Goal: Obtain resource: Download file/media

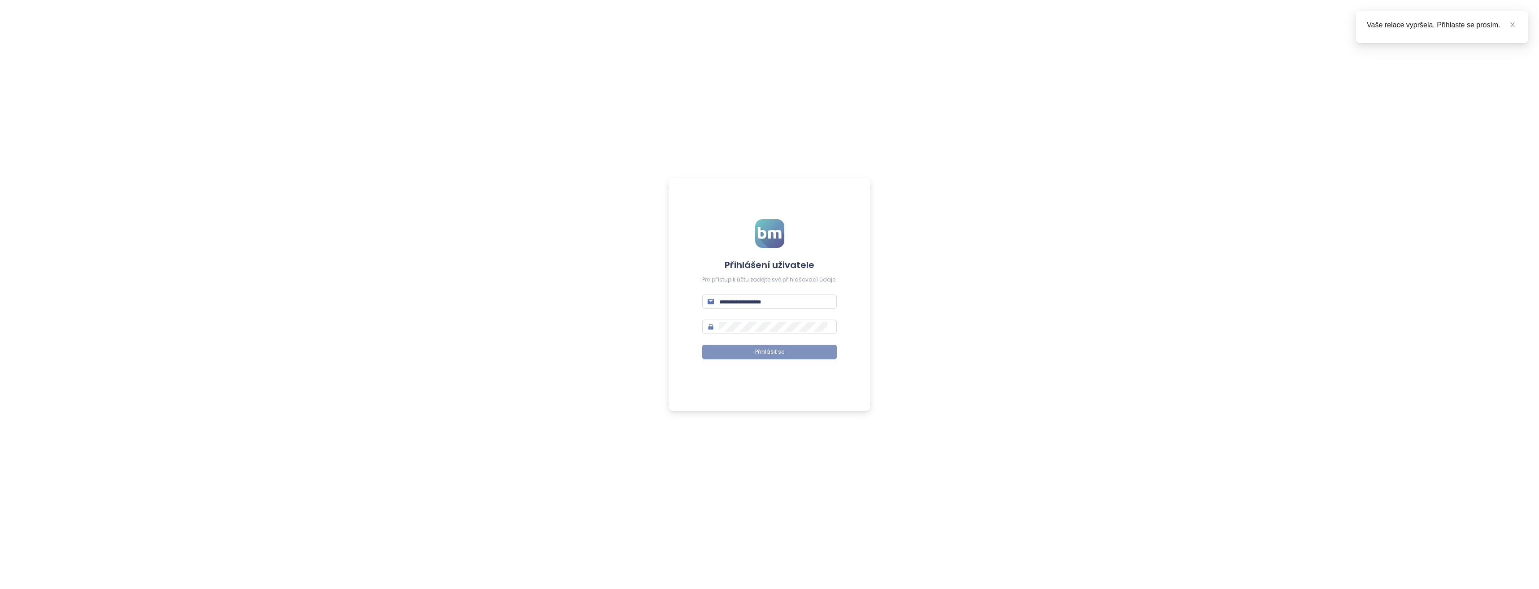
type input "**********"
click at [770, 353] on span "Přihlásit se" at bounding box center [769, 352] width 29 height 9
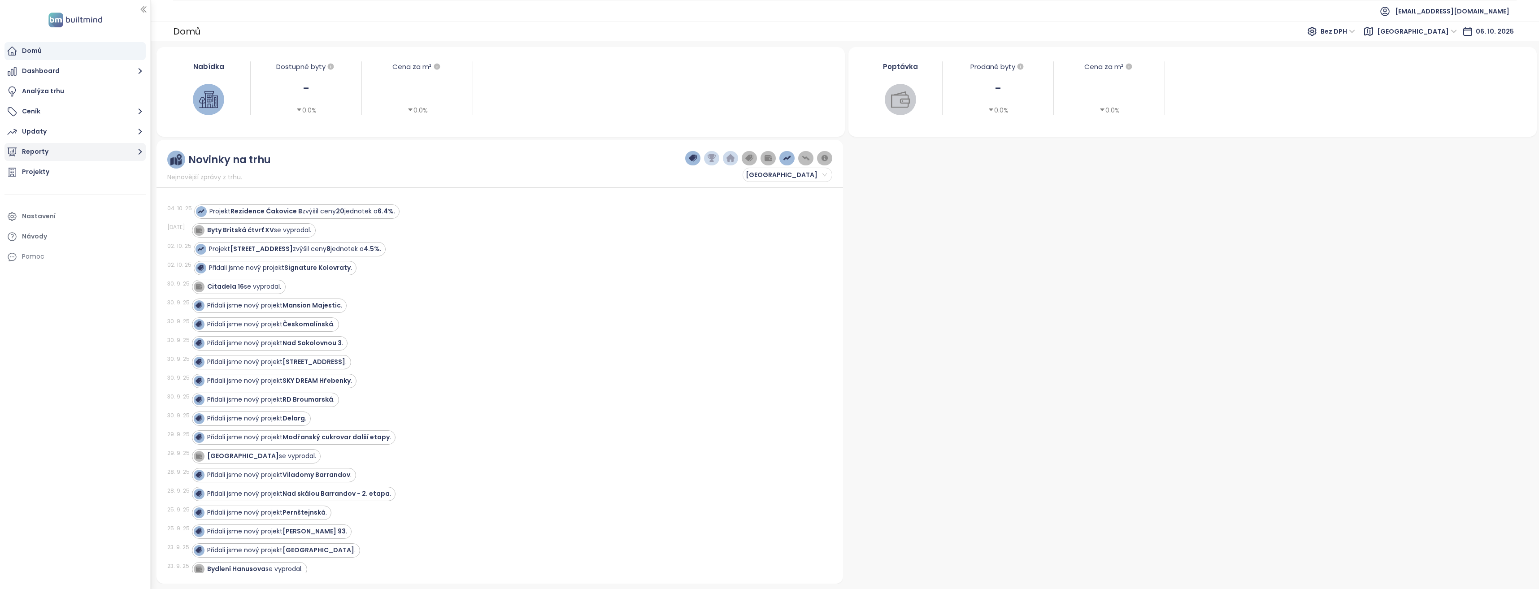
click at [130, 153] on button "Reporty" at bounding box center [74, 152] width 141 height 18
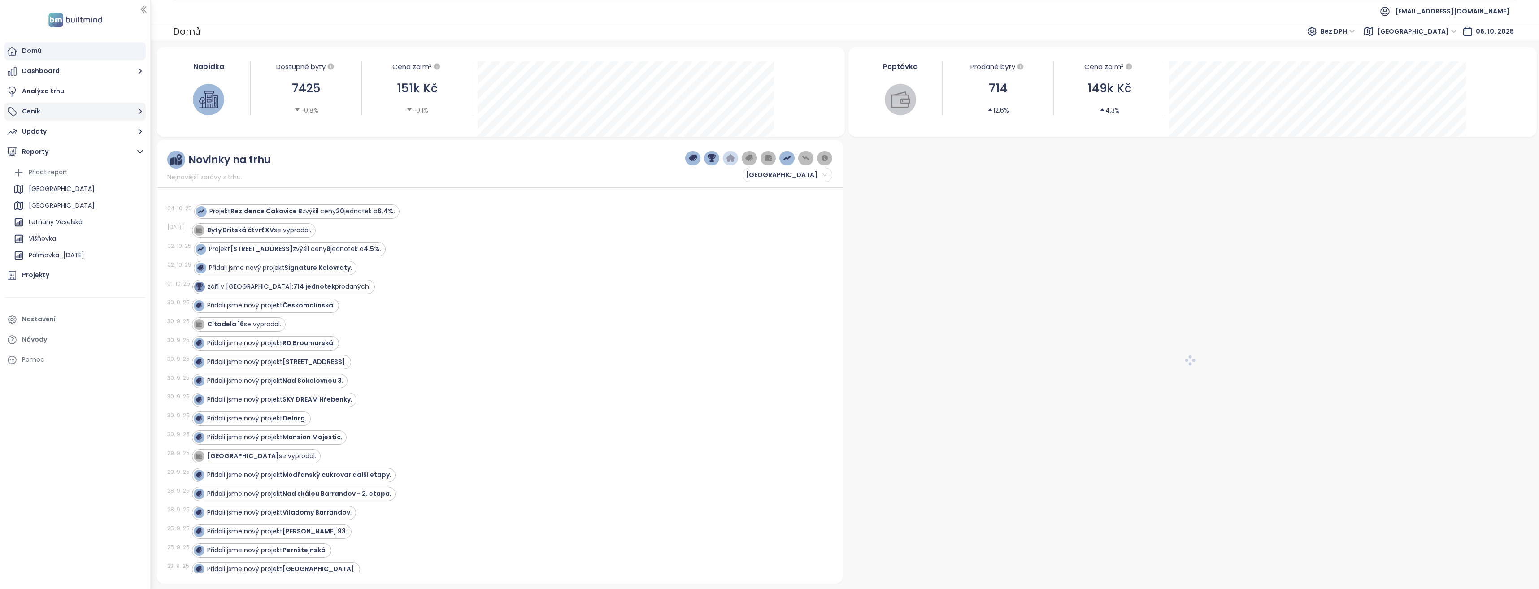
click at [137, 109] on icon "button" at bounding box center [140, 111] width 11 height 11
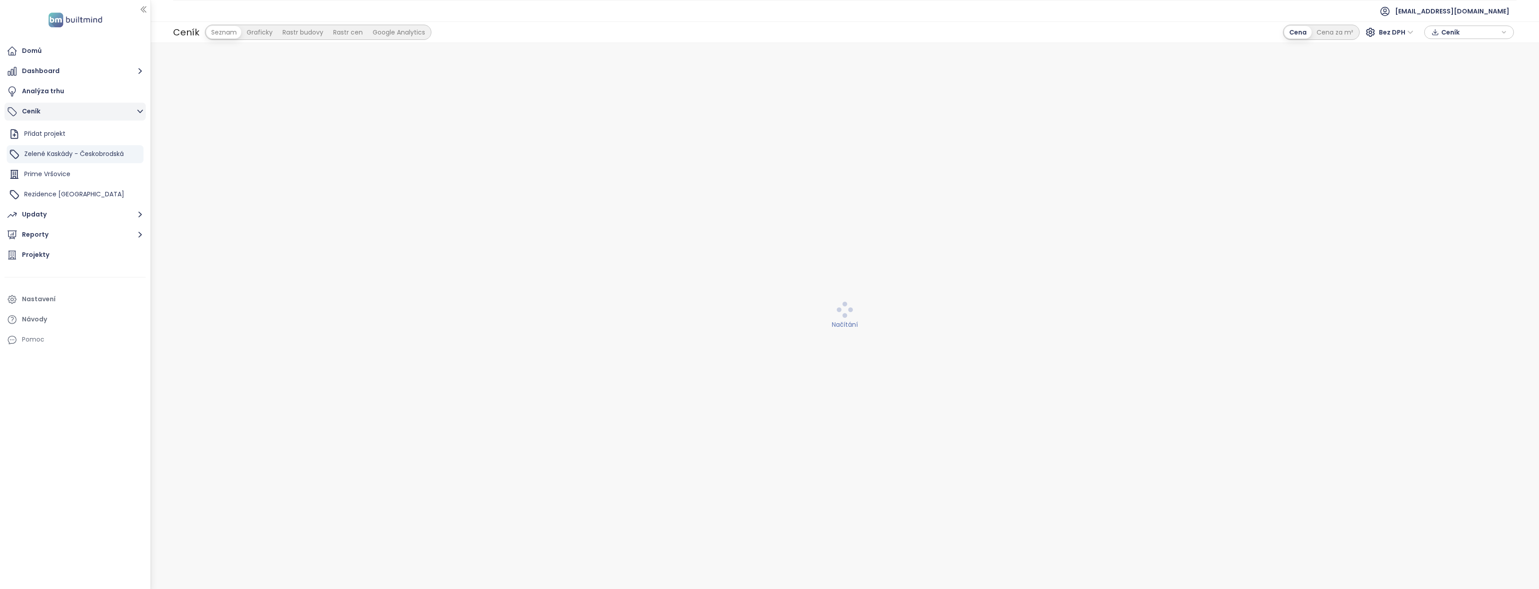
click at [138, 111] on icon "button" at bounding box center [140, 111] width 11 height 11
click at [142, 113] on icon "button" at bounding box center [140, 111] width 11 height 11
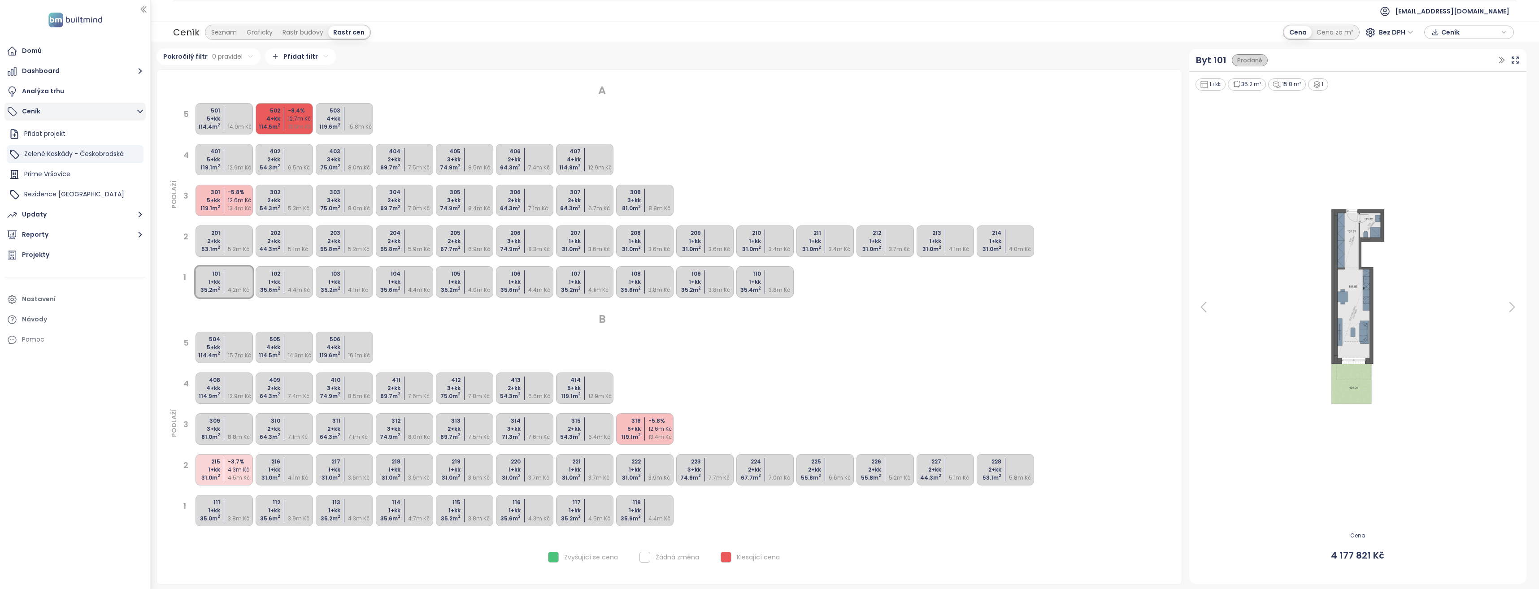
click at [142, 113] on icon "button" at bounding box center [140, 111] width 11 height 11
click at [137, 148] on icon "button" at bounding box center [140, 151] width 11 height 11
click at [68, 242] on div "[PERSON_NAME] Court" at bounding box center [63, 243] width 69 height 11
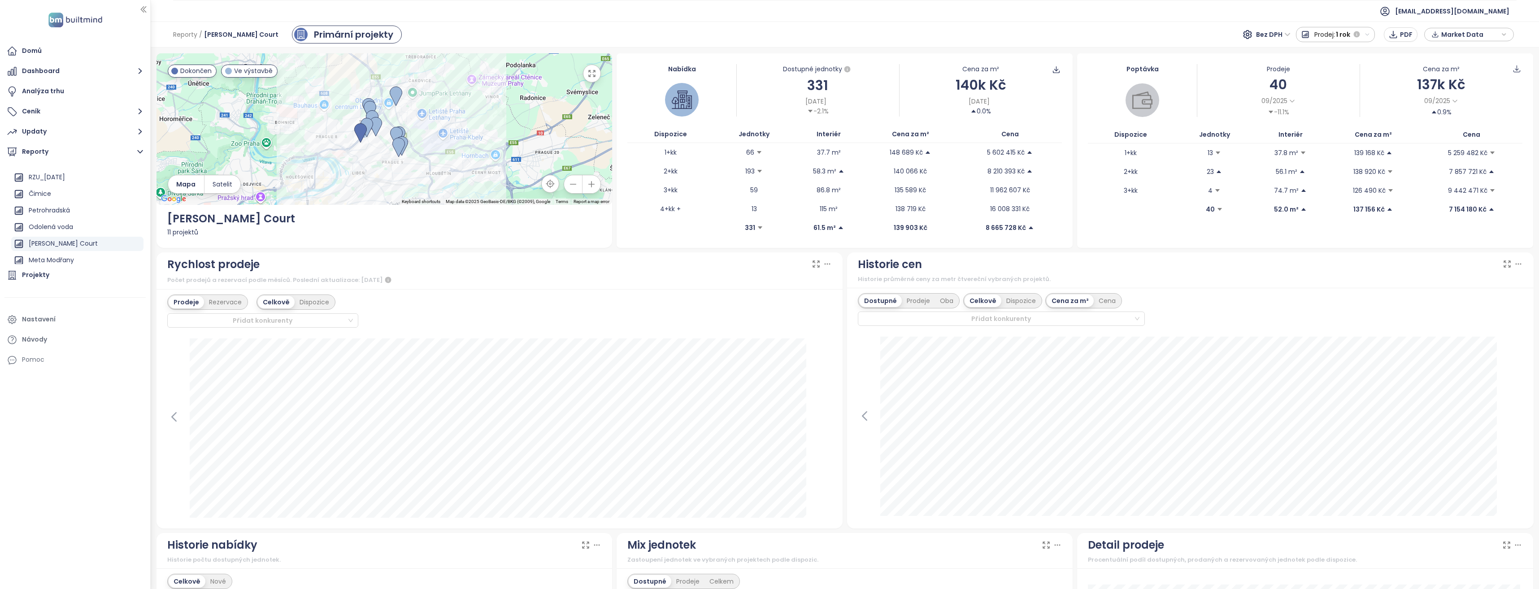
click at [1504, 34] on icon "button" at bounding box center [1503, 34] width 5 height 13
click at [1454, 134] on span "Stáhnout" at bounding box center [1457, 134] width 31 height 10
click at [592, 72] on icon "button" at bounding box center [591, 73] width 9 height 9
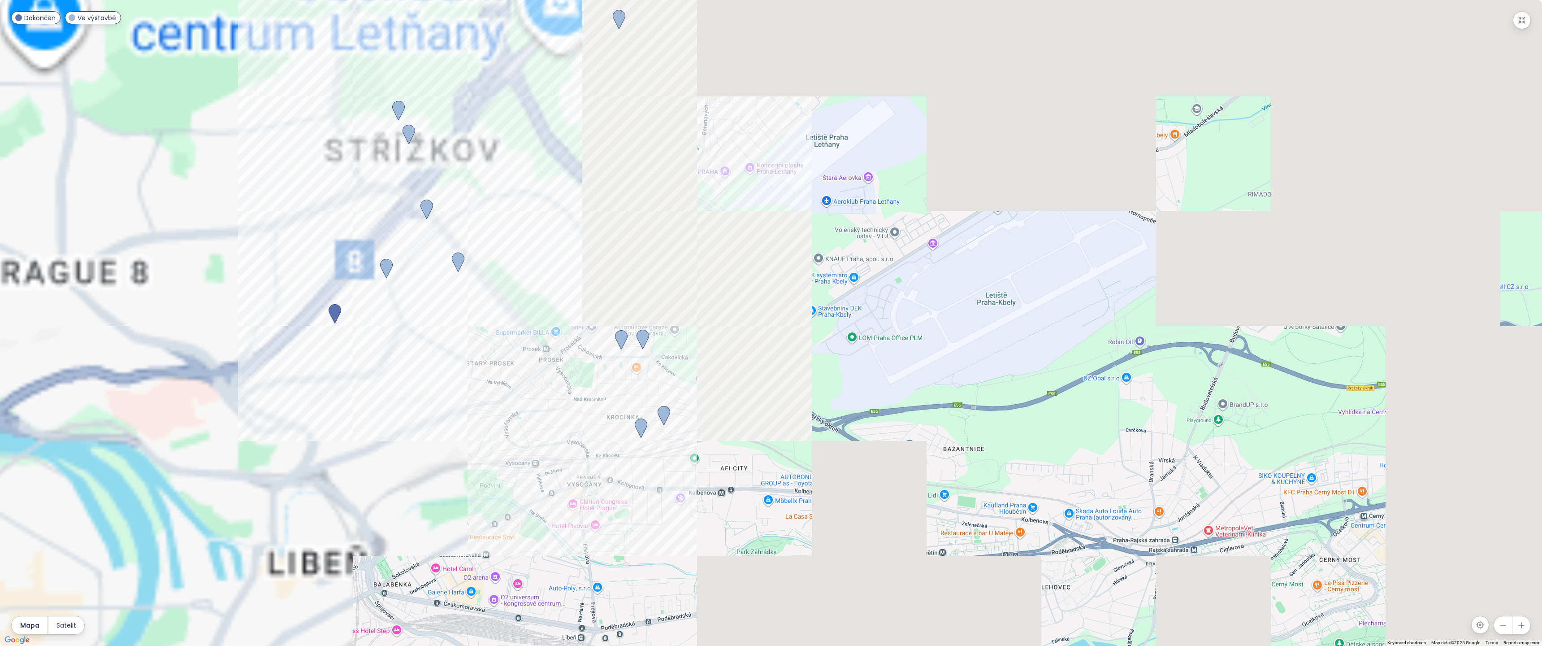
drag, startPoint x: 707, startPoint y: 301, endPoint x: 1005, endPoint y: 522, distance: 371.2
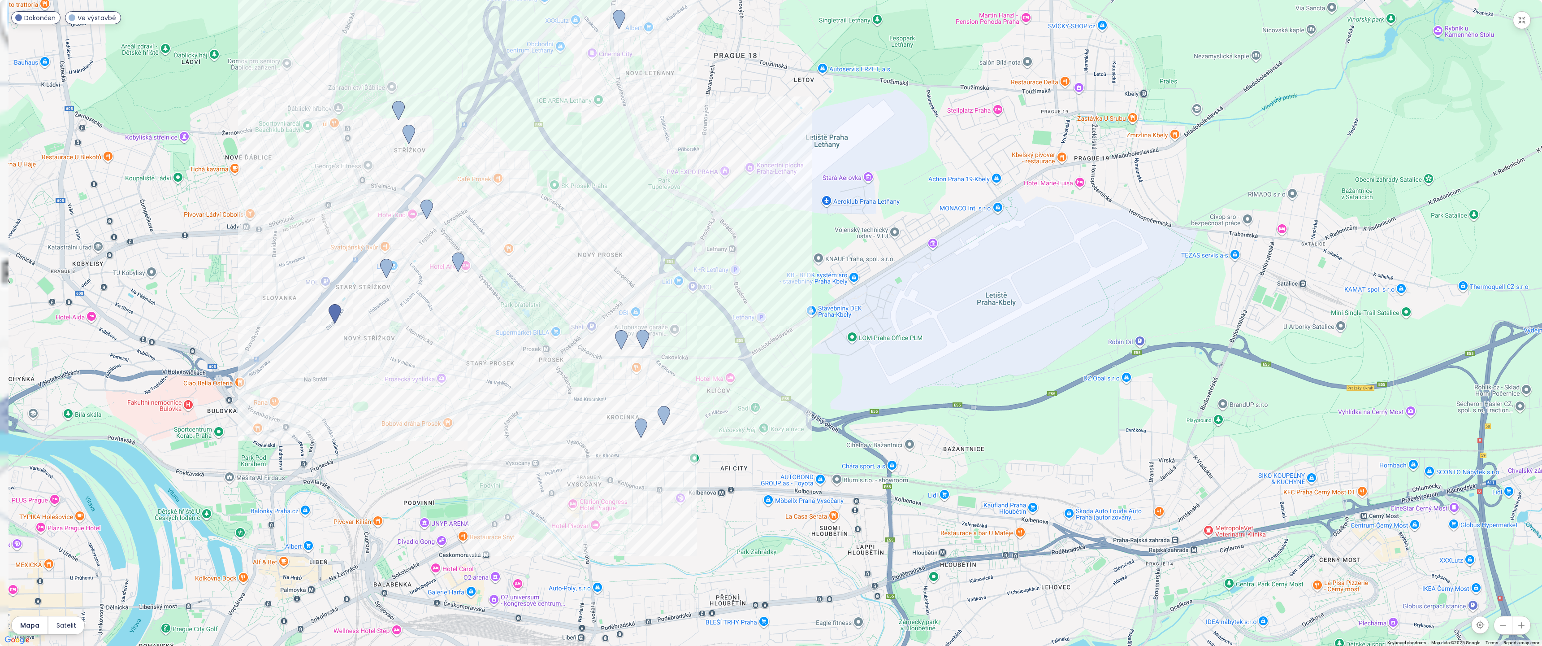
click at [1005, 524] on div at bounding box center [771, 323] width 1542 height 646
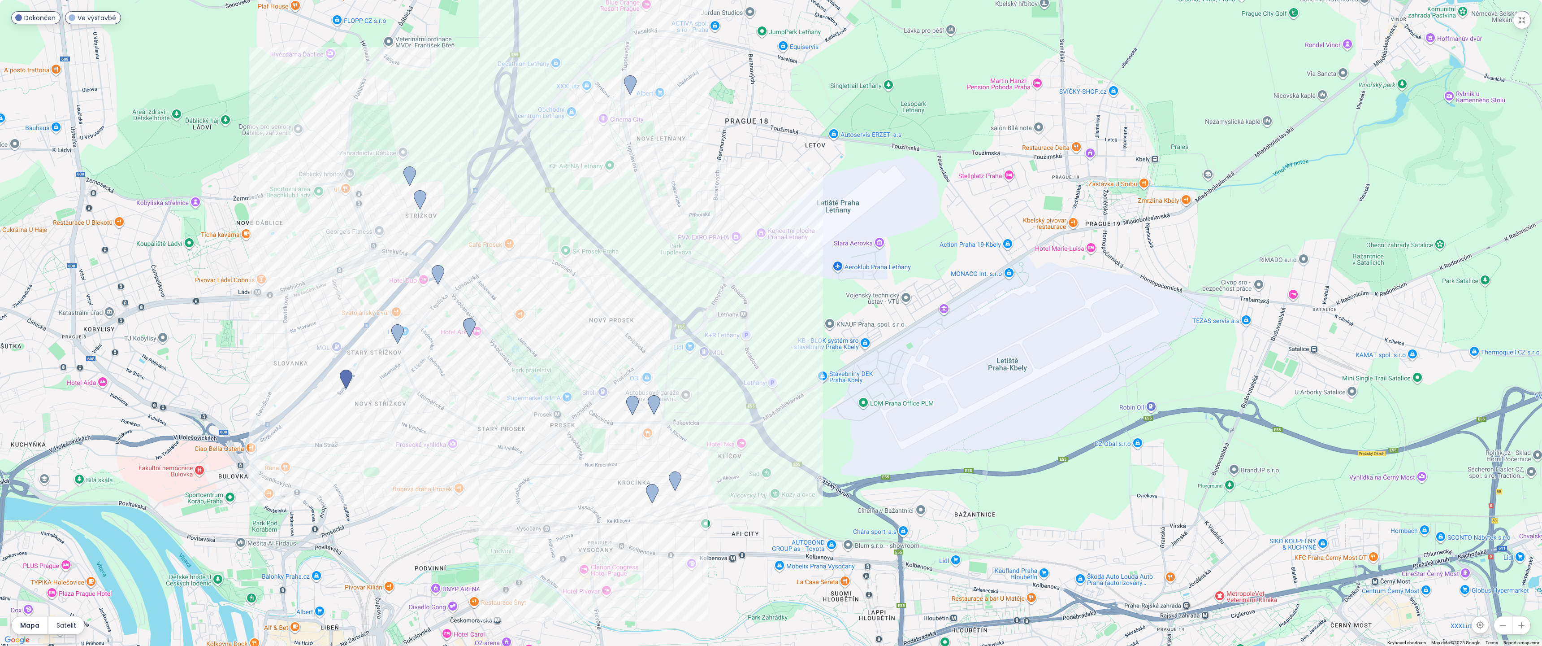
drag, startPoint x: 546, startPoint y: 339, endPoint x: 554, endPoint y: 404, distance: 66.0
click at [554, 404] on div at bounding box center [771, 323] width 1542 height 646
